Goal: Information Seeking & Learning: Learn about a topic

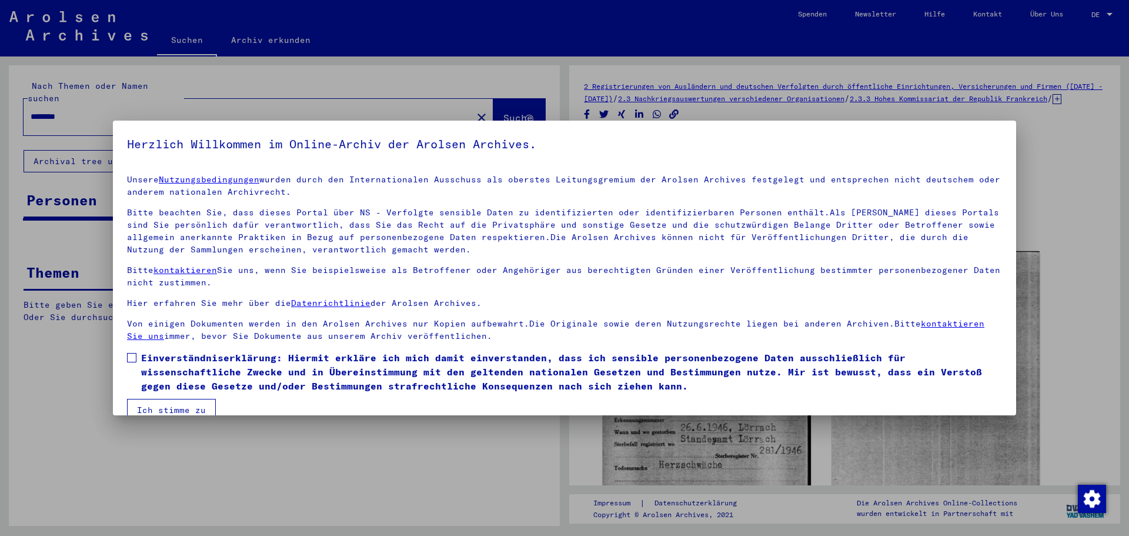
click at [144, 359] on span "Einverständniserklärung: Hiermit erkläre ich mich damit einverstanden, dass ich…" at bounding box center [571, 371] width 861 height 42
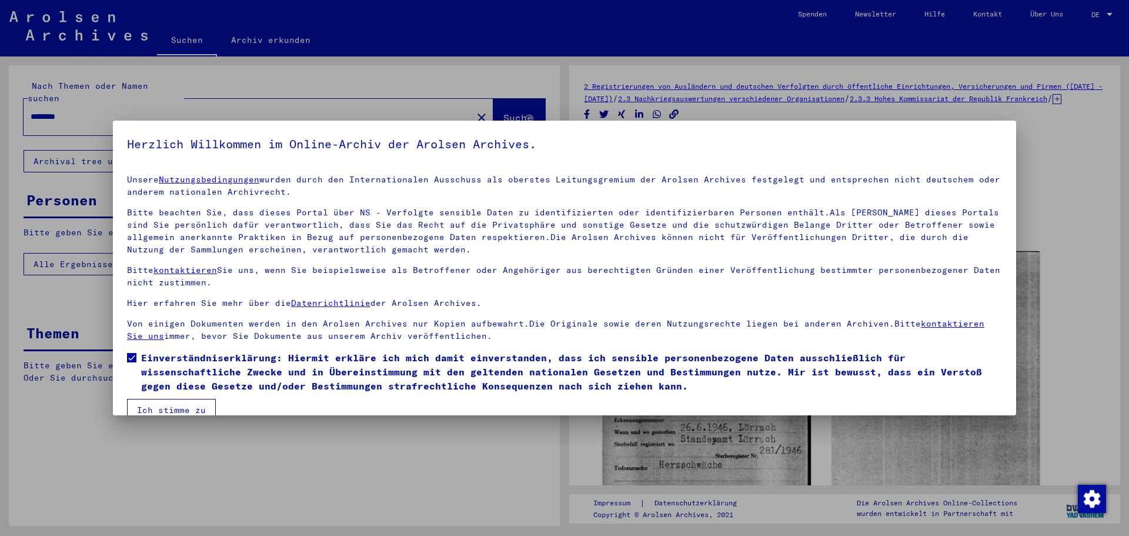
click at [173, 404] on button "Ich stimme zu" at bounding box center [171, 410] width 89 height 22
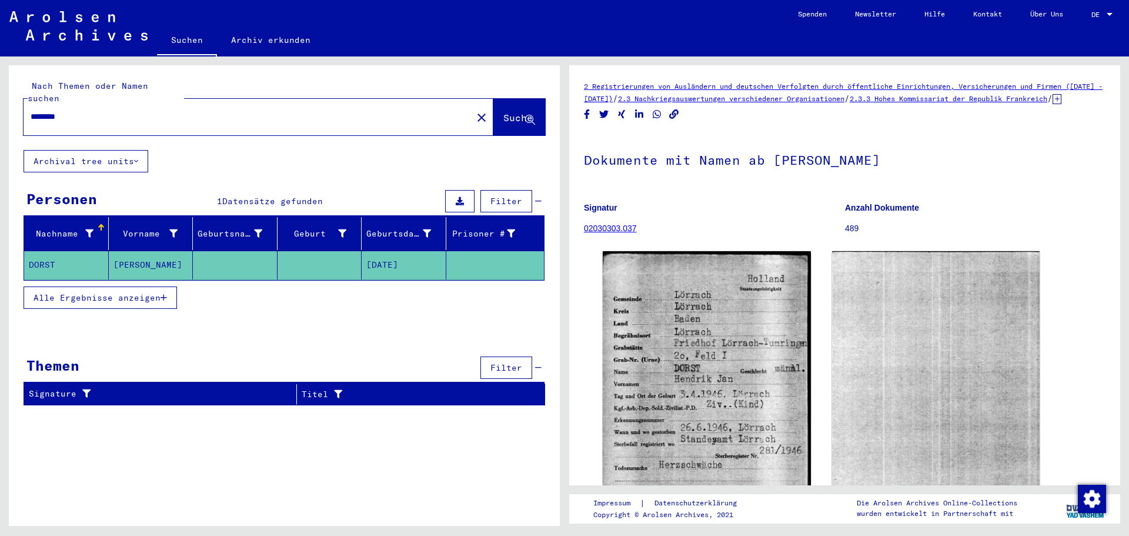
click at [315, 257] on mat-cell at bounding box center [320, 264] width 85 height 29
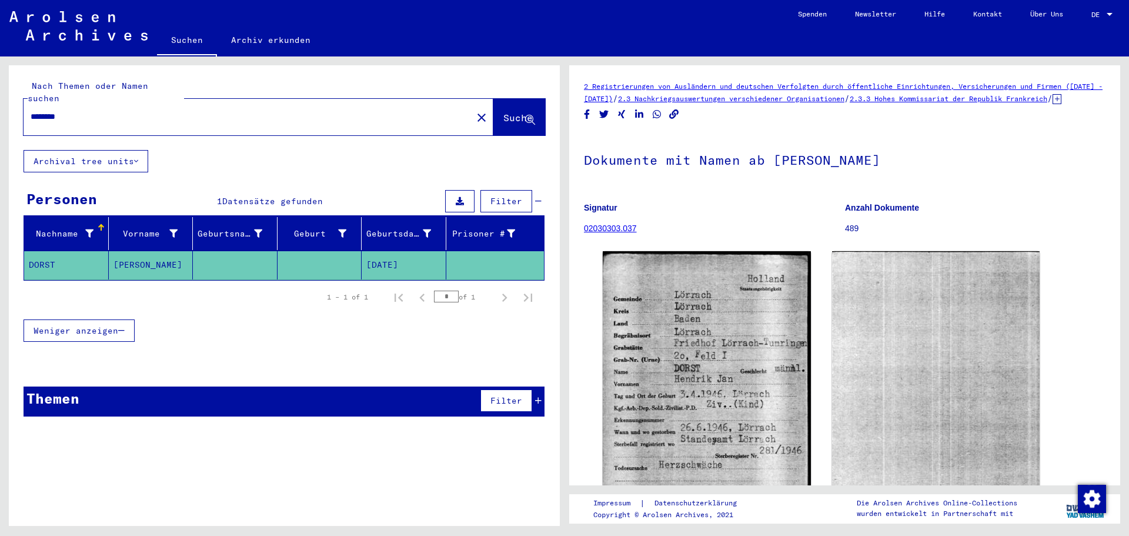
click at [315, 257] on mat-cell at bounding box center [320, 264] width 85 height 29
click at [146, 111] on input "********" at bounding box center [248, 117] width 435 height 12
type input "**********"
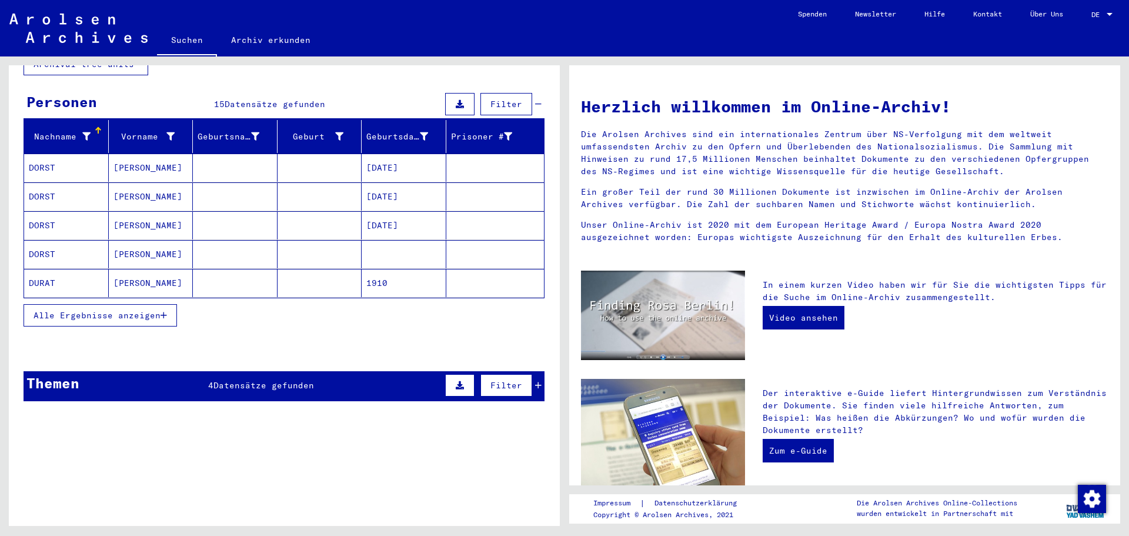
scroll to position [118, 0]
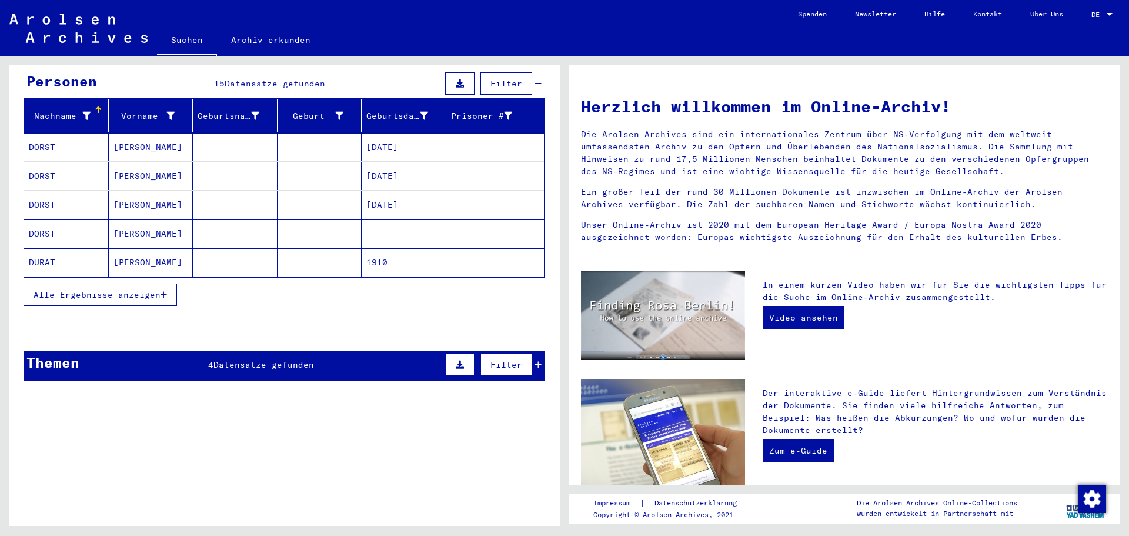
click at [330, 356] on div "Themen 4 Datensätze gefunden Filter" at bounding box center [284, 365] width 521 height 30
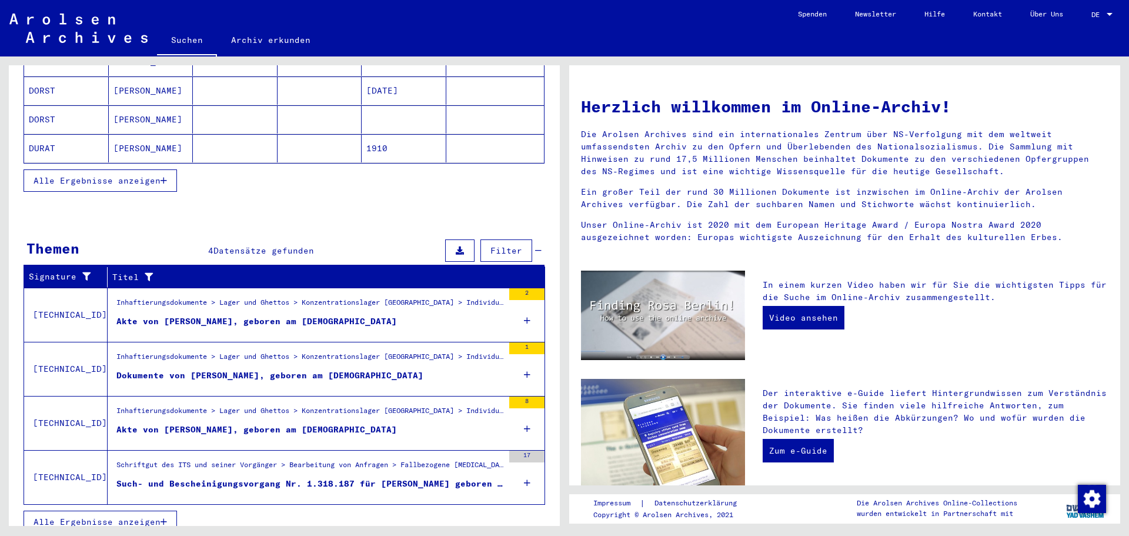
scroll to position [233, 0]
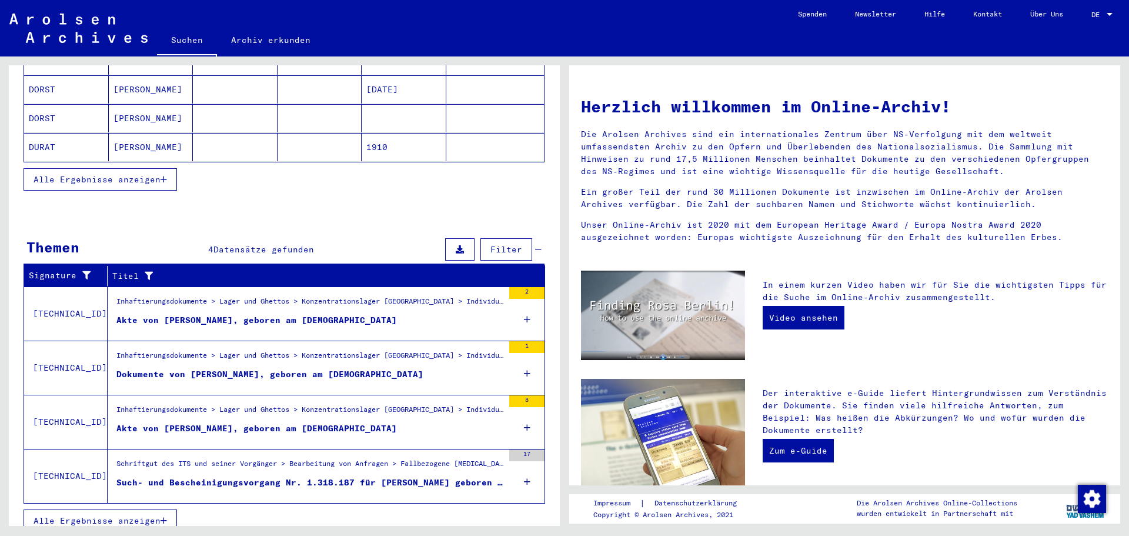
click at [333, 314] on div "Akte von [PERSON_NAME], geboren am [DEMOGRAPHIC_DATA]" at bounding box center [256, 320] width 280 height 12
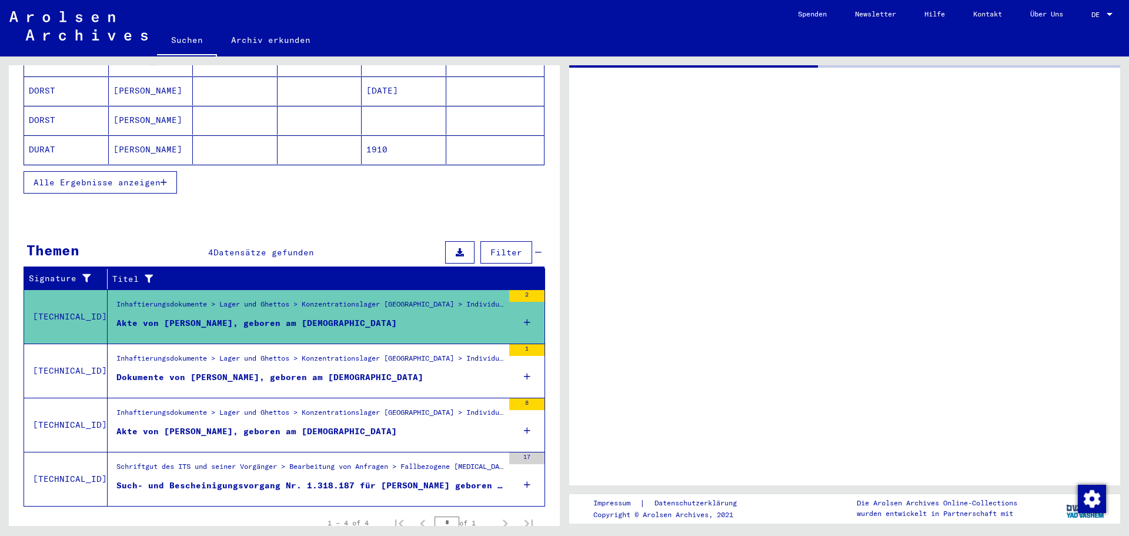
scroll to position [54, 0]
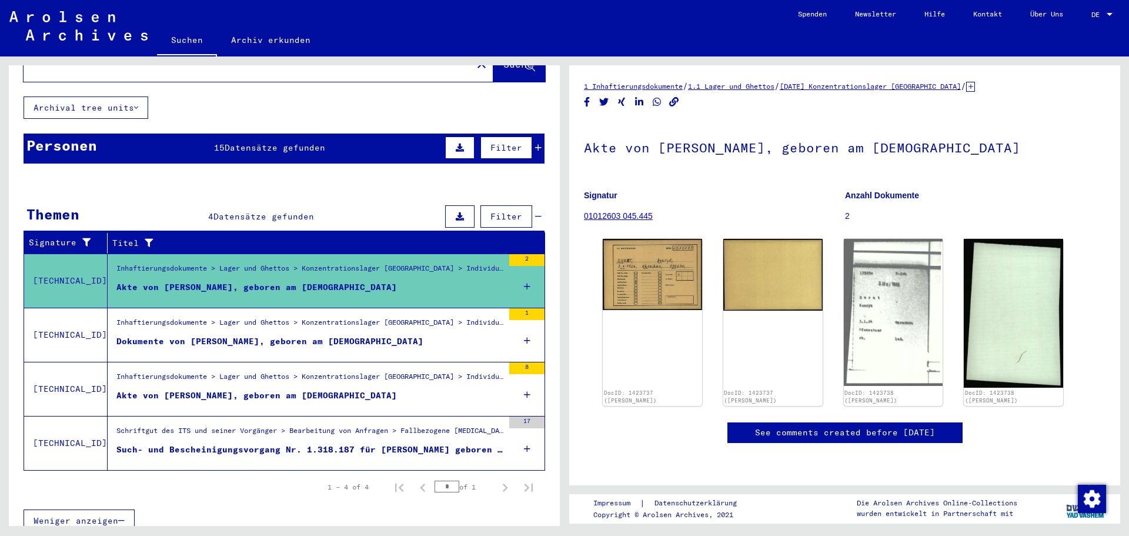
click at [350, 335] on div "Dokumente von [PERSON_NAME], geboren am [DEMOGRAPHIC_DATA]" at bounding box center [269, 341] width 307 height 12
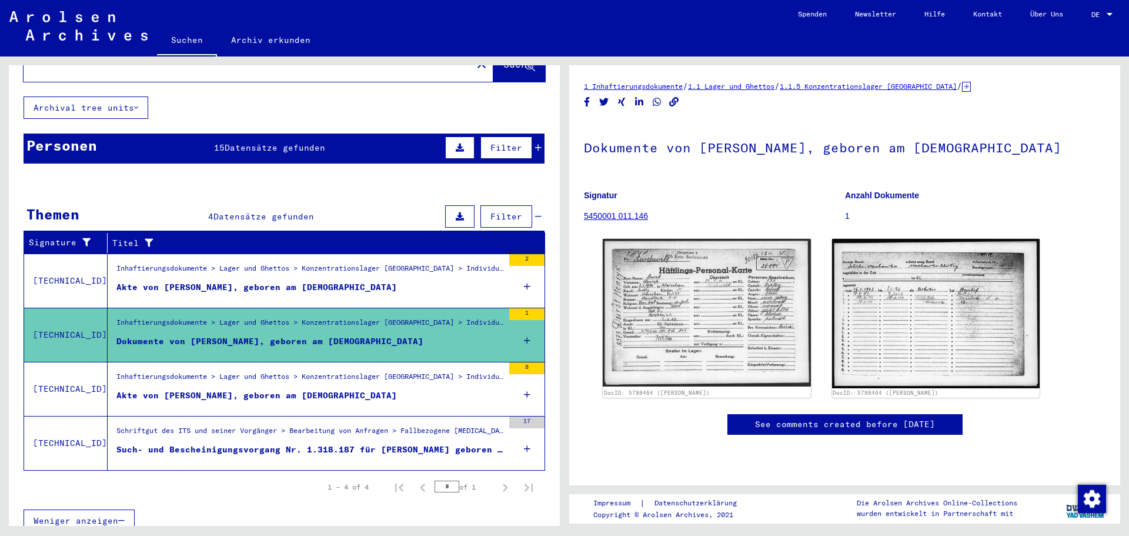
click at [363, 371] on div "Inhaftierungsdokumente > Lager und Ghettos > Konzentrationslager [GEOGRAPHIC_DA…" at bounding box center [309, 379] width 387 height 16
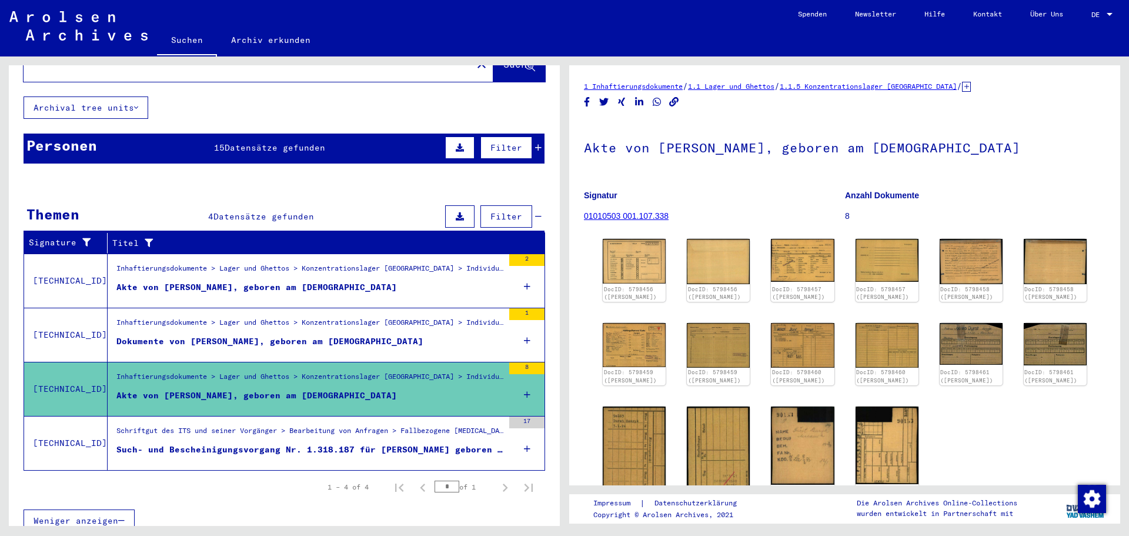
click at [369, 353] on div "Alle Ergebnisse anzeigen" at bounding box center [284, 362] width 521 height 34
click at [365, 339] on figure "Dokumente von [PERSON_NAME], geboren am [DEMOGRAPHIC_DATA]" at bounding box center [309, 344] width 387 height 18
